Goal: Book appointment/travel/reservation

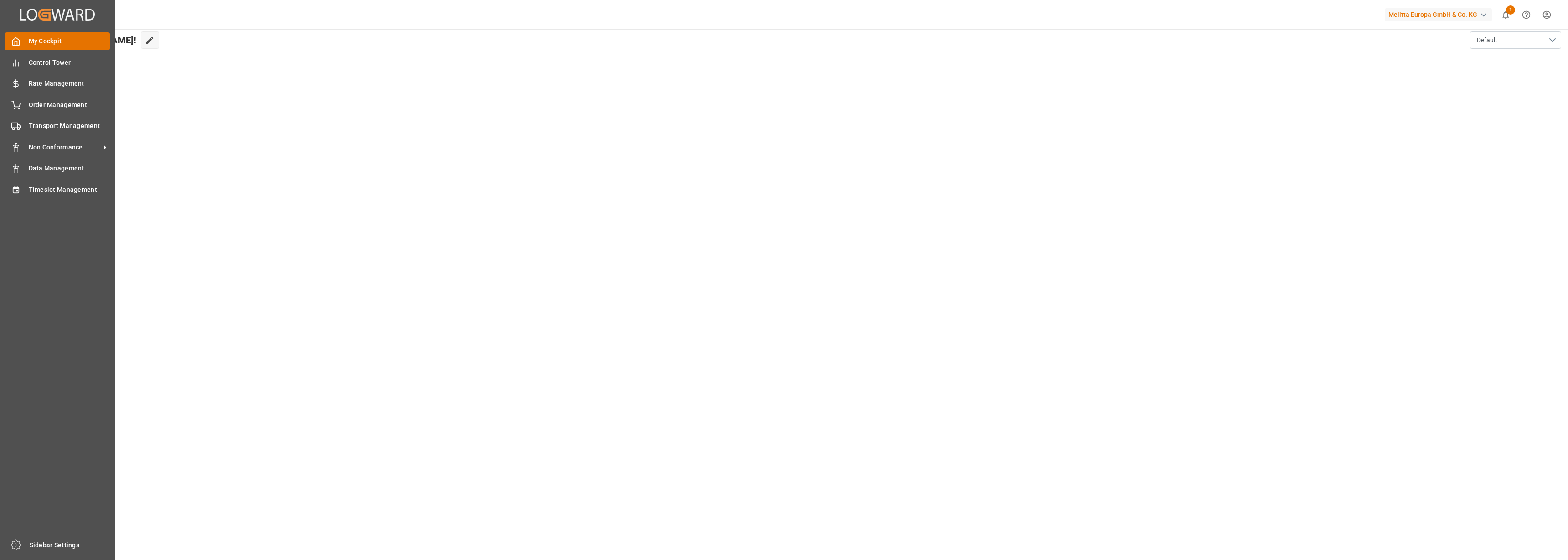
click at [14, 45] on icon at bounding box center [16, 41] width 7 height 7
click at [76, 189] on span "Timeslot Management" at bounding box center [69, 190] width 82 height 9
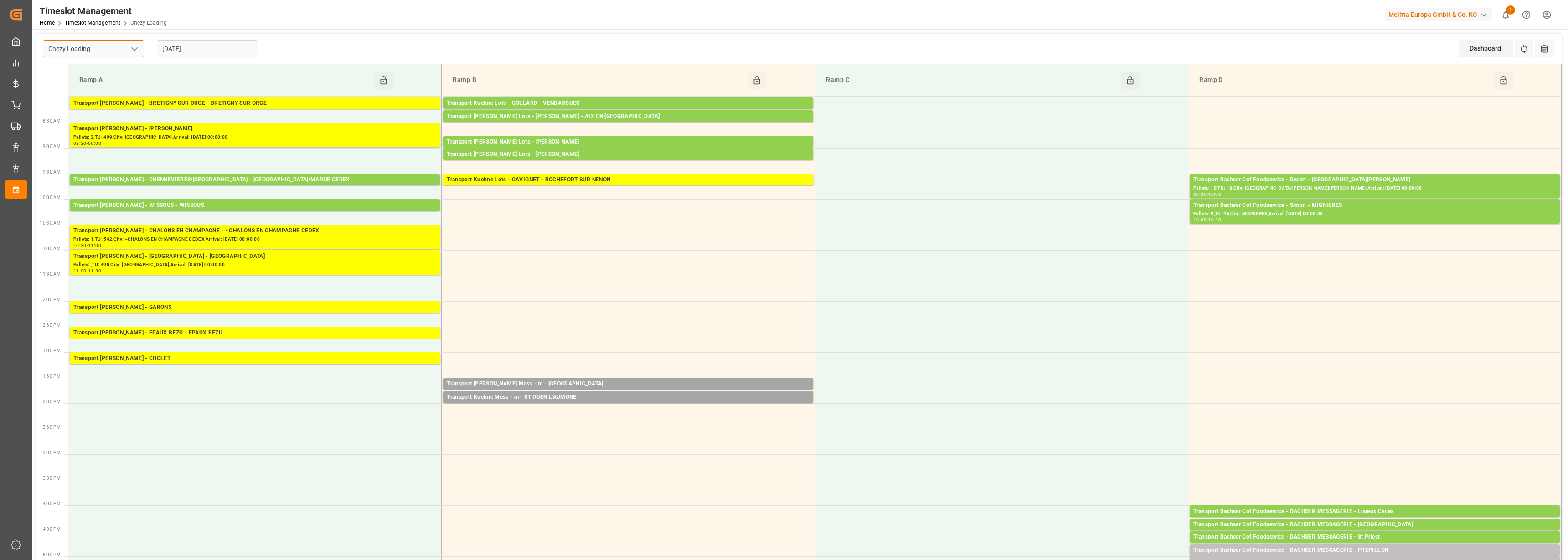
click at [117, 46] on input "Chezy Loading" at bounding box center [94, 49] width 101 height 18
click at [132, 48] on polyline "open menu" at bounding box center [134, 49] width 5 height 3
click at [82, 86] on div "Chezy Unloading" at bounding box center [93, 90] width 101 height 20
type input "Chezy Unloading"
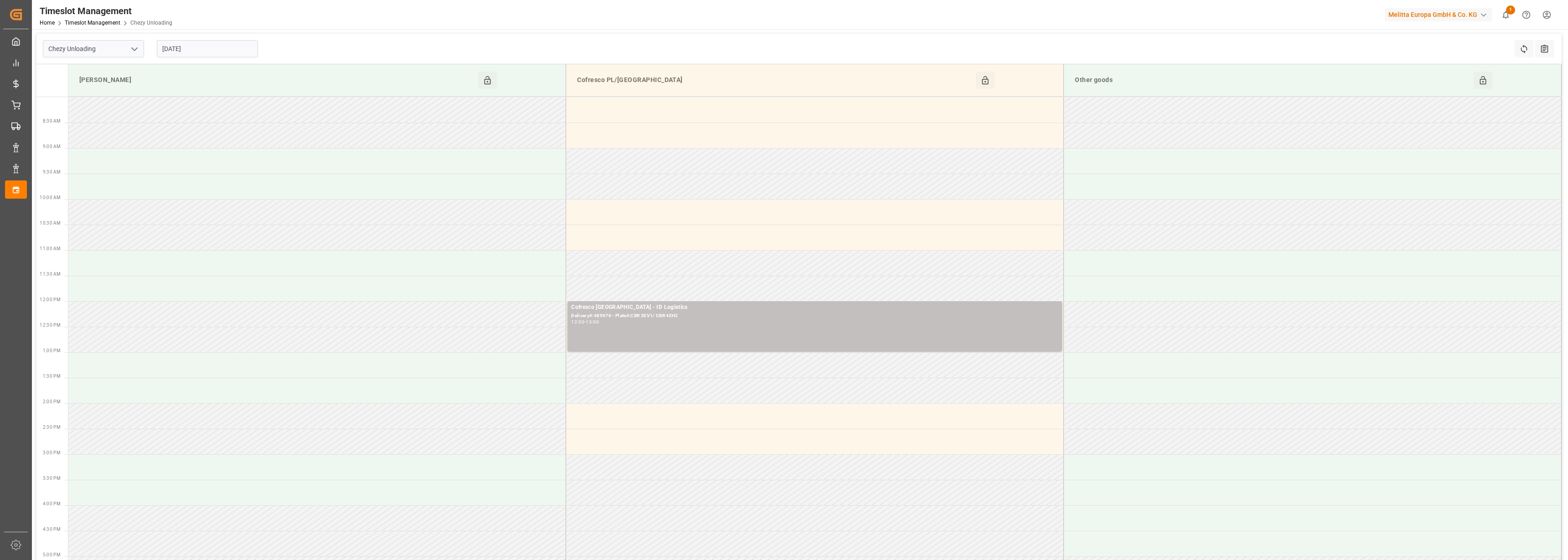
click at [136, 47] on icon "open menu" at bounding box center [134, 49] width 11 height 11
click at [210, 56] on input "[DATE]" at bounding box center [207, 49] width 101 height 18
click at [187, 121] on span "7" at bounding box center [186, 121] width 3 height 6
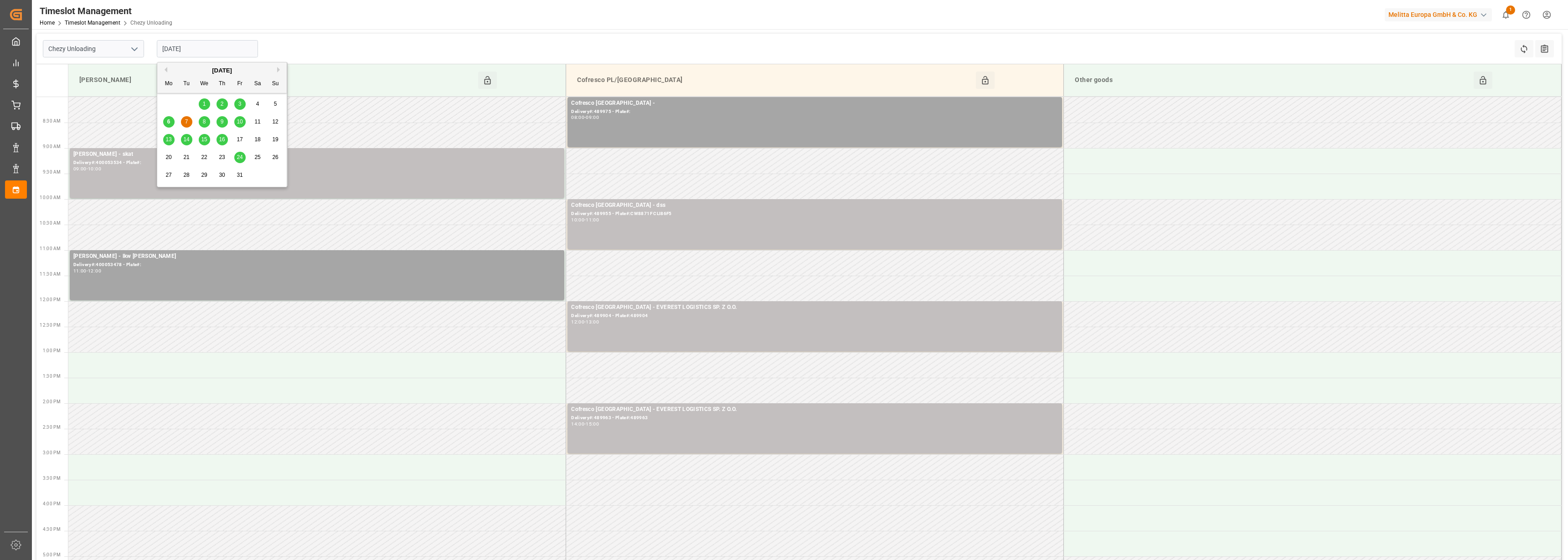
click at [196, 43] on input "[DATE]" at bounding box center [207, 49] width 101 height 18
click at [201, 123] on div "8" at bounding box center [204, 122] width 11 height 11
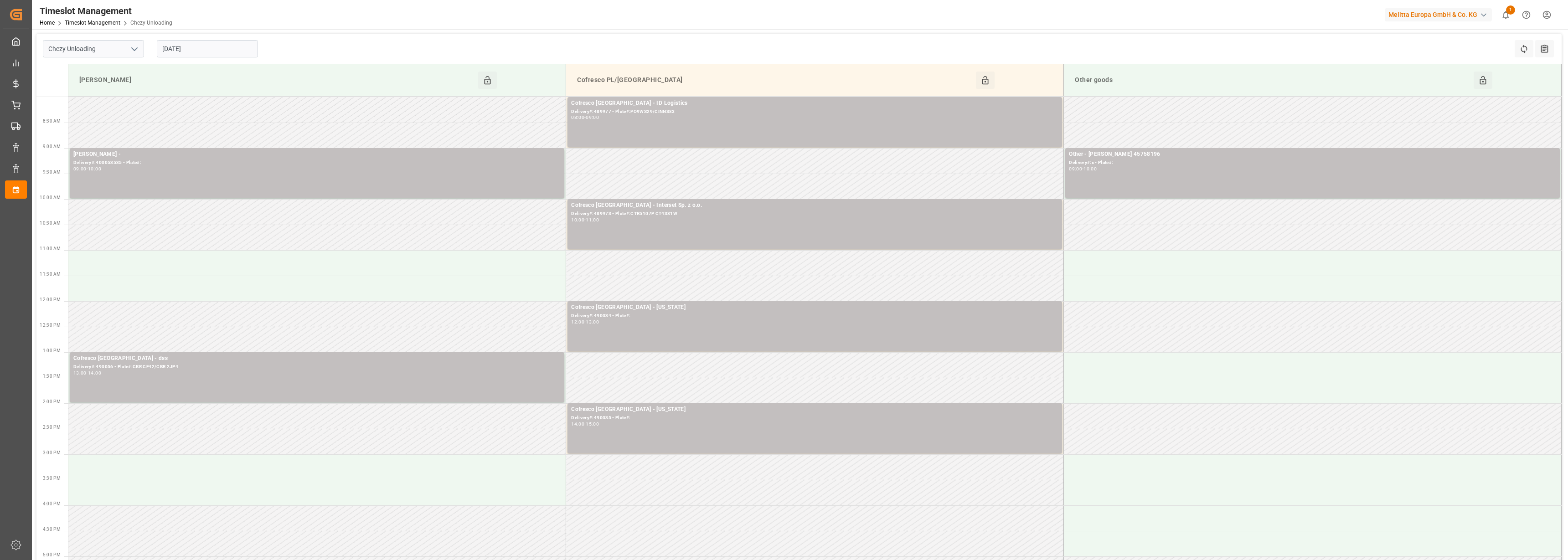
click at [196, 50] on input "[DATE]" at bounding box center [207, 49] width 101 height 18
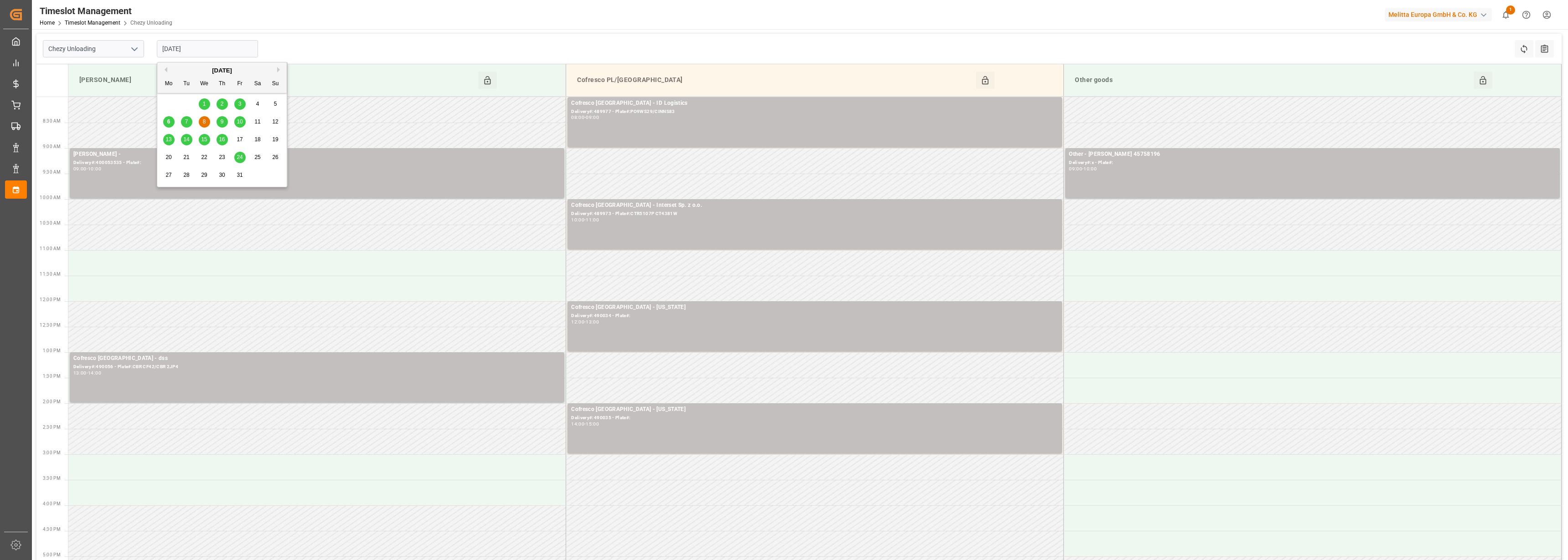
click at [221, 120] on span "9" at bounding box center [222, 121] width 3 height 6
type input "[DATE]"
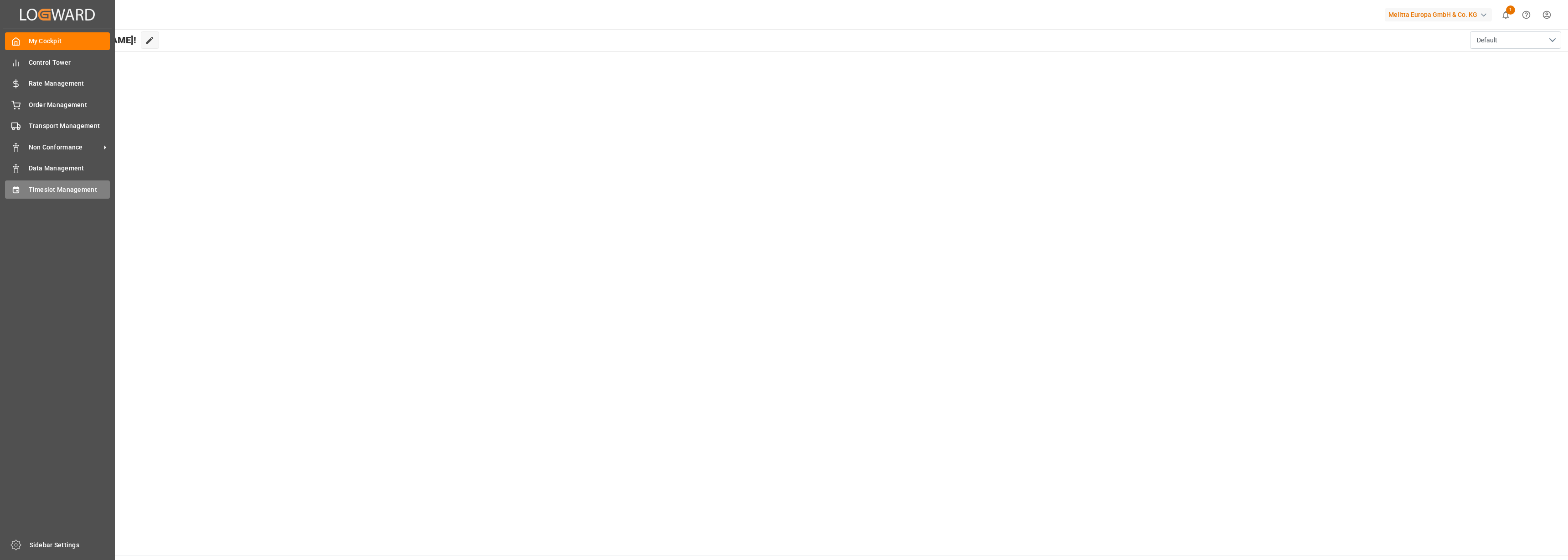
click at [36, 185] on span "Timeslot Management" at bounding box center [69, 190] width 82 height 9
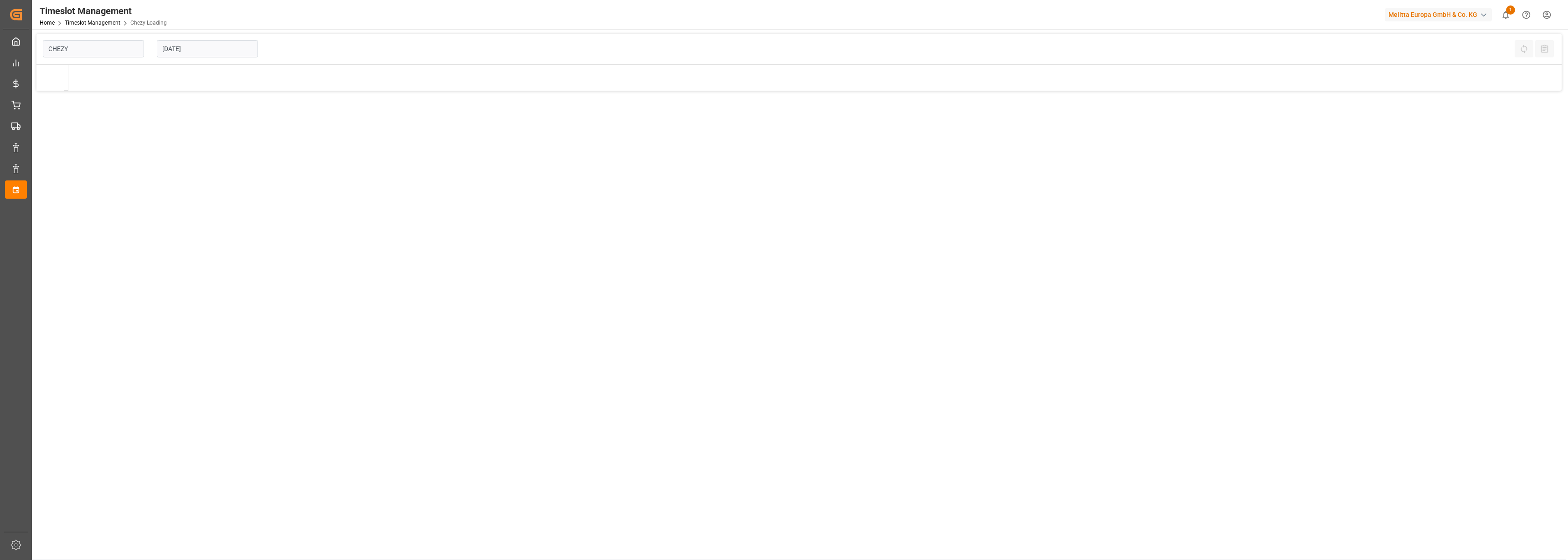
type input "Chezy Loading"
